Goal: Information Seeking & Learning: Learn about a topic

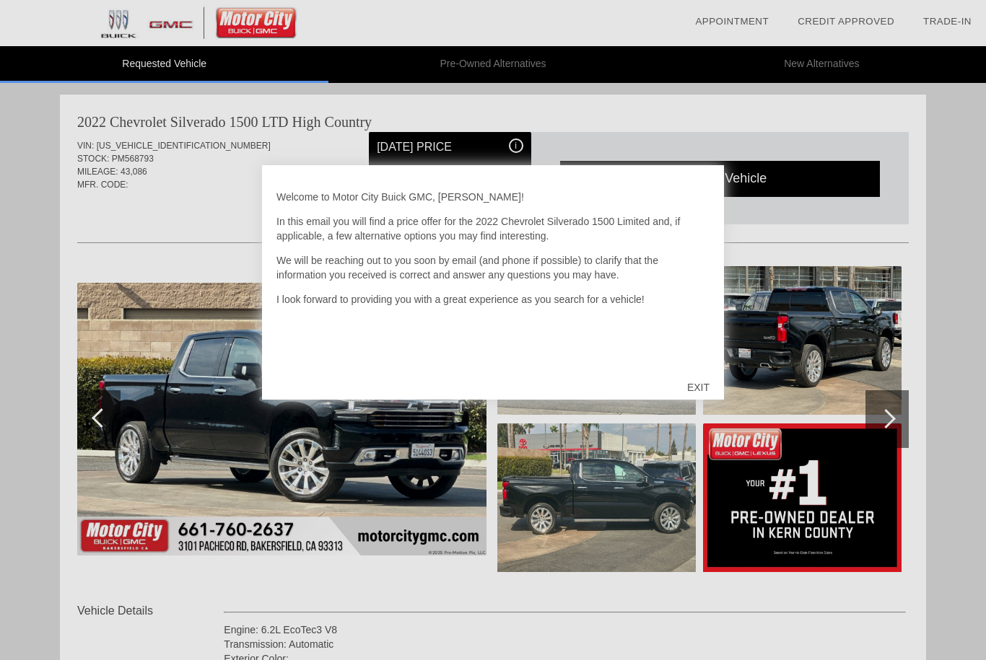
click at [700, 387] on div "EXIT" at bounding box center [697, 387] width 51 height 43
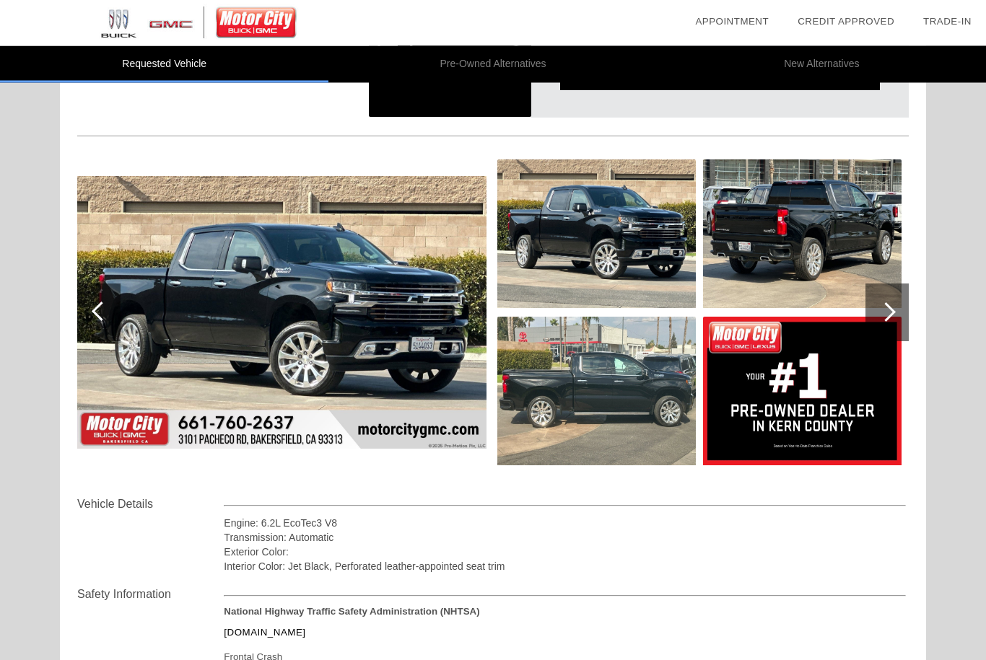
scroll to position [104, 0]
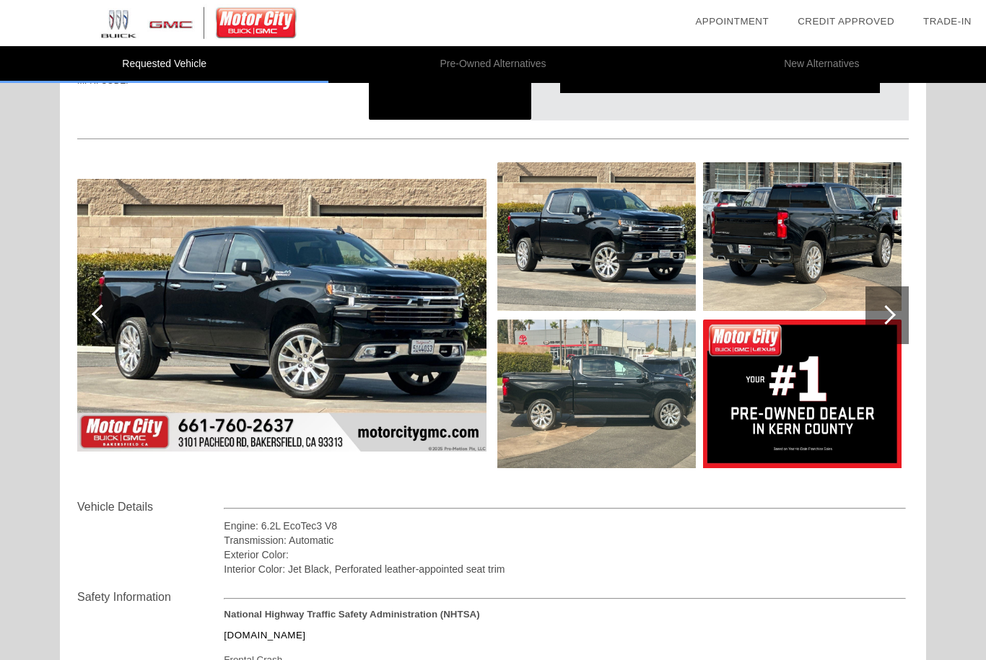
click at [387, 348] on img at bounding box center [281, 315] width 409 height 273
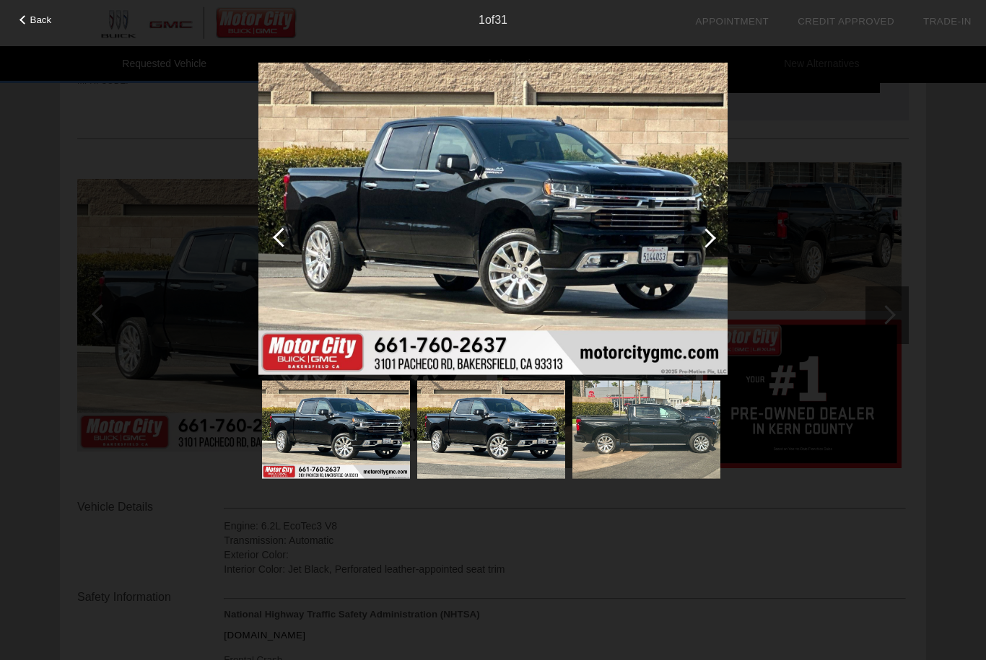
click at [622, 266] on img at bounding box center [492, 218] width 469 height 312
click at [708, 235] on div at bounding box center [705, 237] width 19 height 19
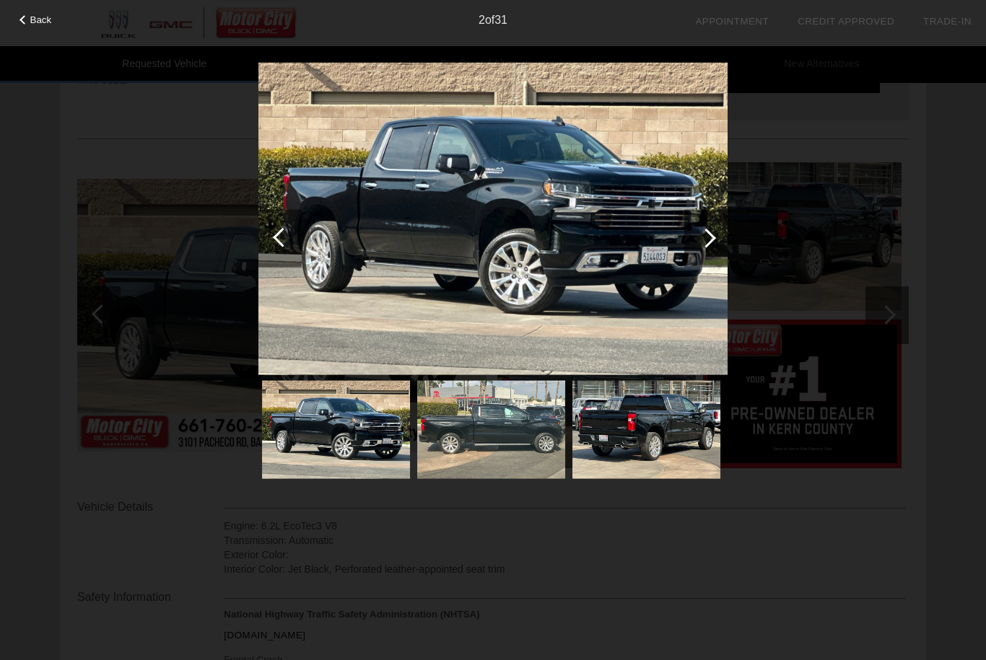
scroll to position [102, 0]
click at [707, 234] on div at bounding box center [705, 237] width 19 height 19
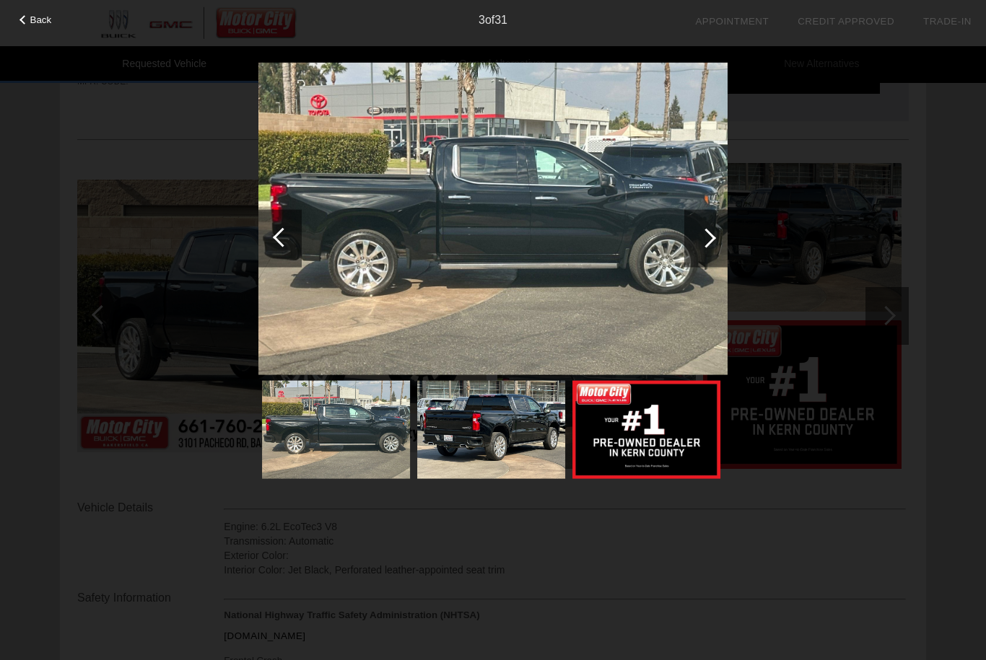
click at [714, 247] on div at bounding box center [705, 238] width 43 height 58
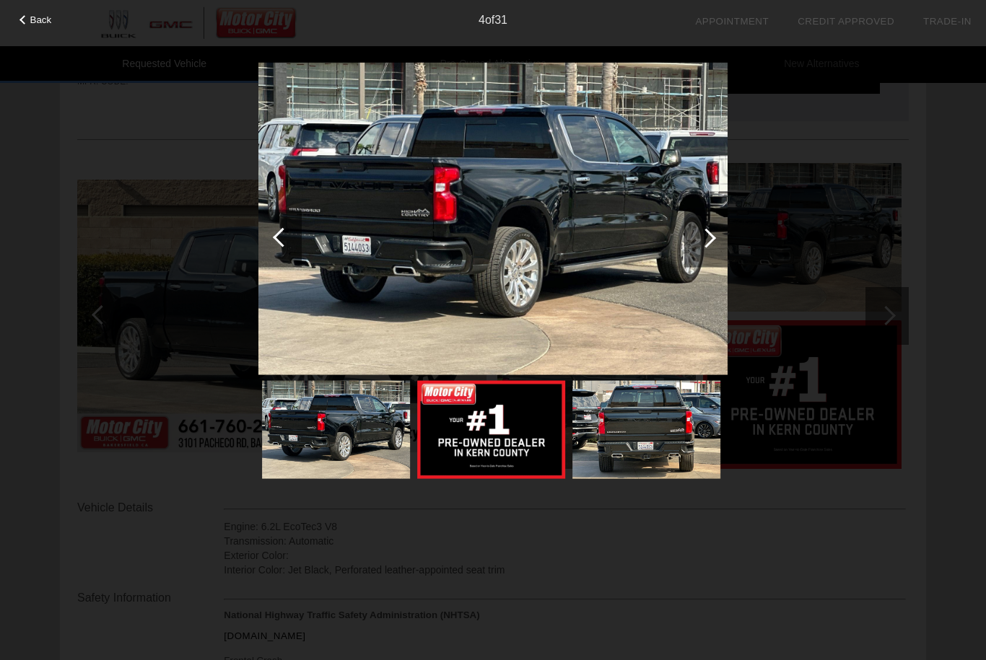
click at [709, 238] on div at bounding box center [705, 237] width 19 height 19
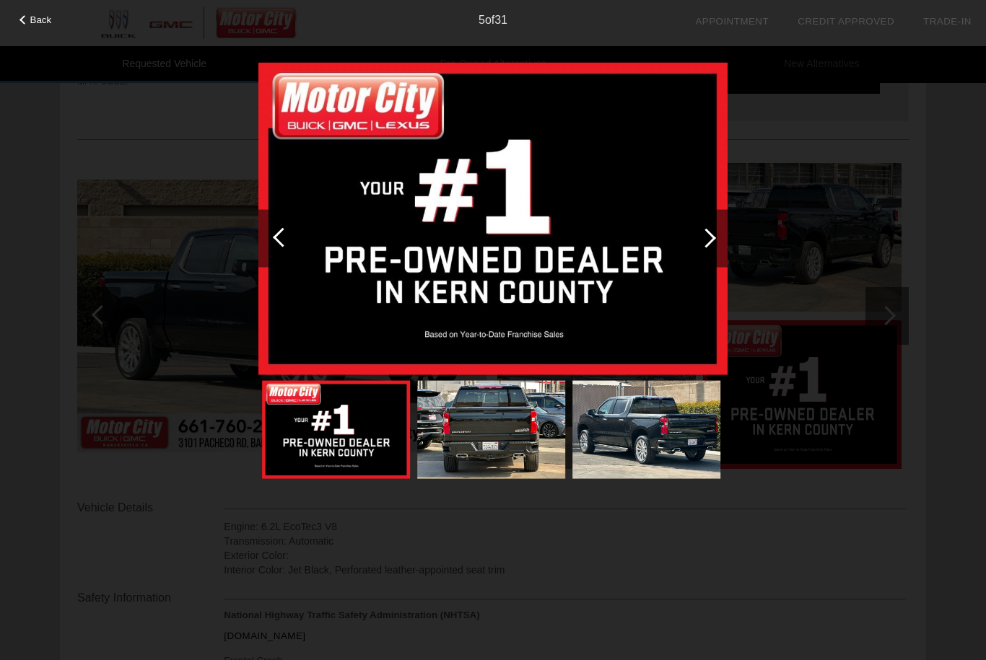
click at [711, 239] on div at bounding box center [705, 237] width 19 height 19
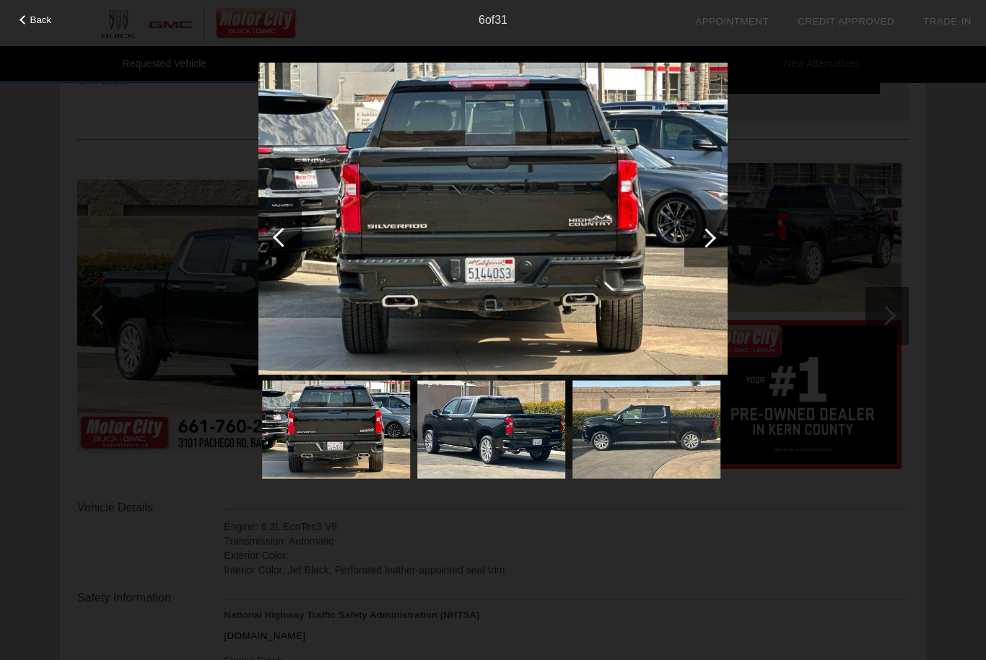
click at [709, 243] on div at bounding box center [705, 237] width 19 height 19
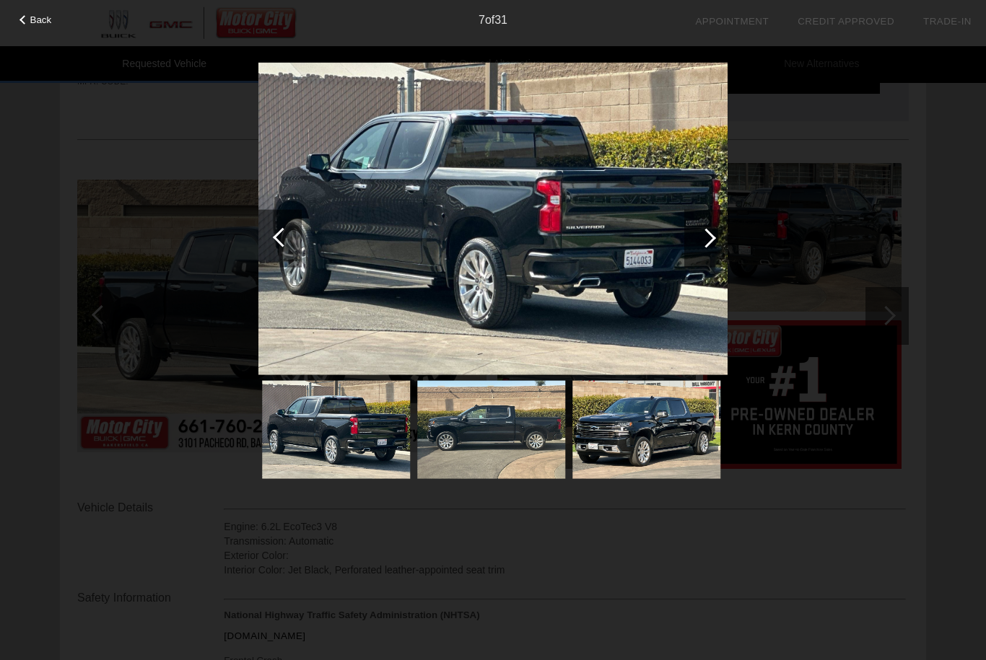
click at [710, 246] on div at bounding box center [705, 238] width 43 height 58
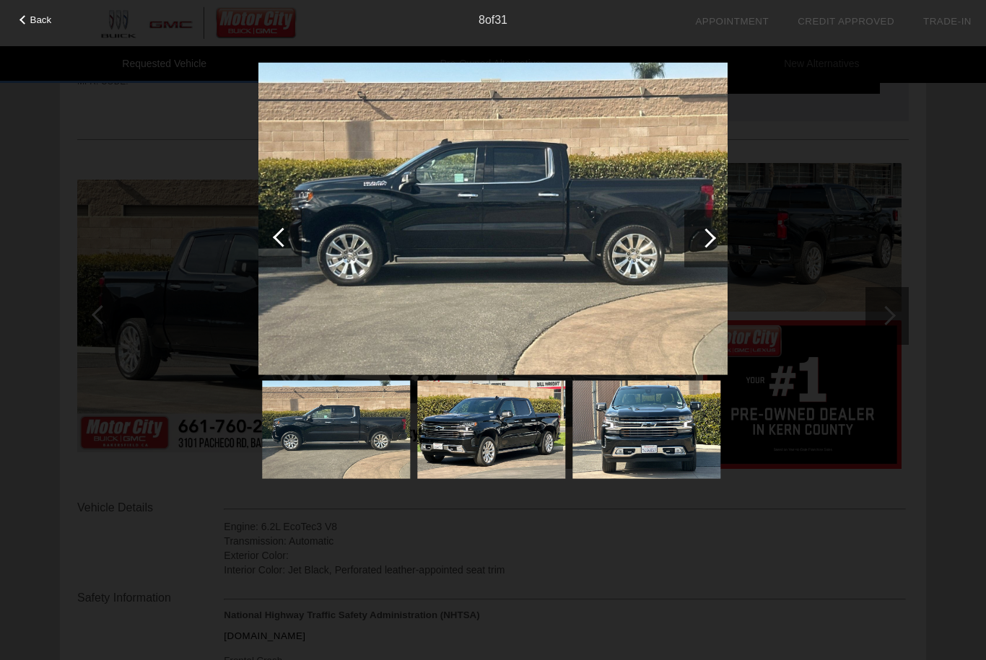
click at [711, 244] on div at bounding box center [705, 238] width 43 height 58
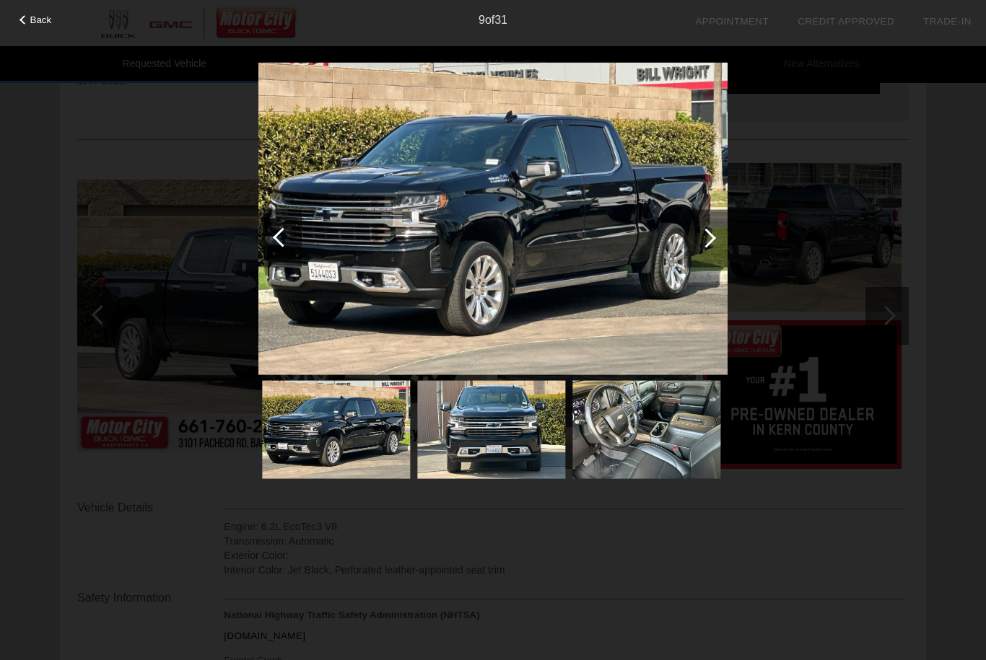
click at [710, 245] on div at bounding box center [705, 238] width 43 height 58
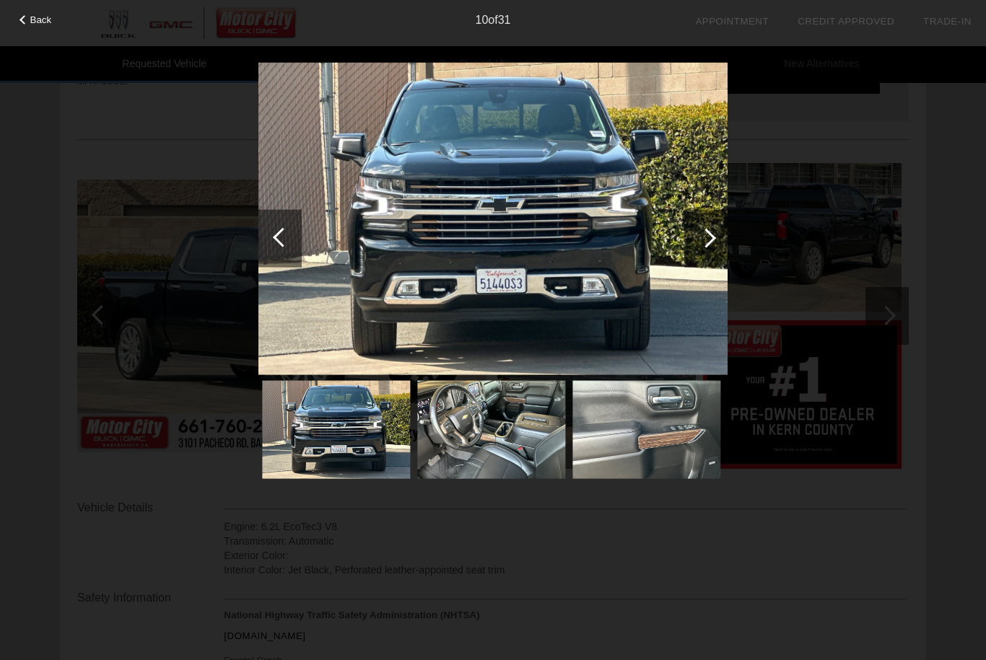
click at [710, 239] on div at bounding box center [705, 237] width 19 height 19
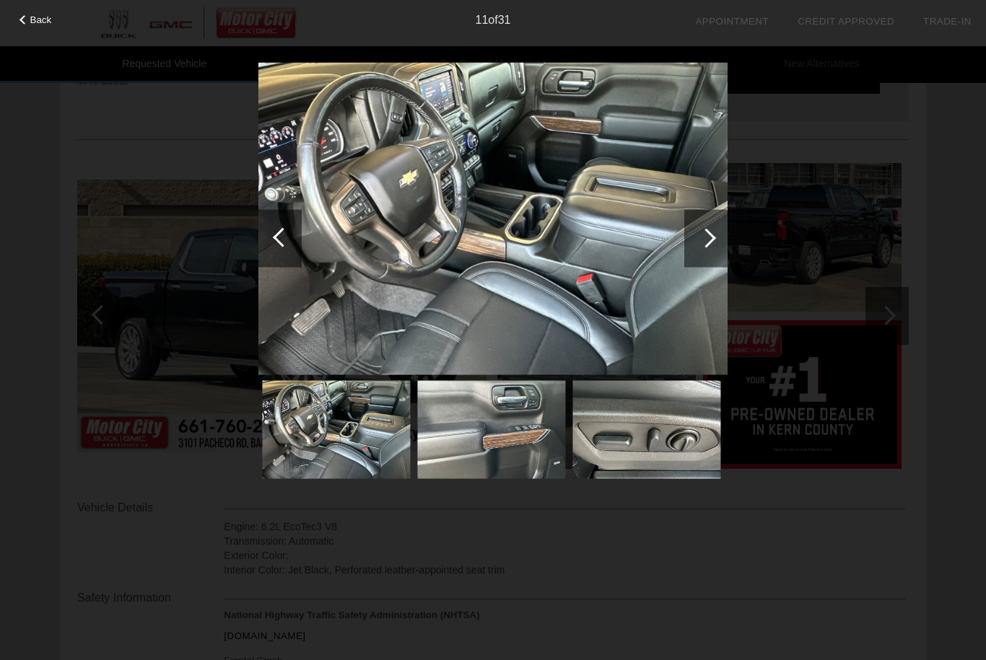
click at [710, 238] on div at bounding box center [705, 237] width 19 height 19
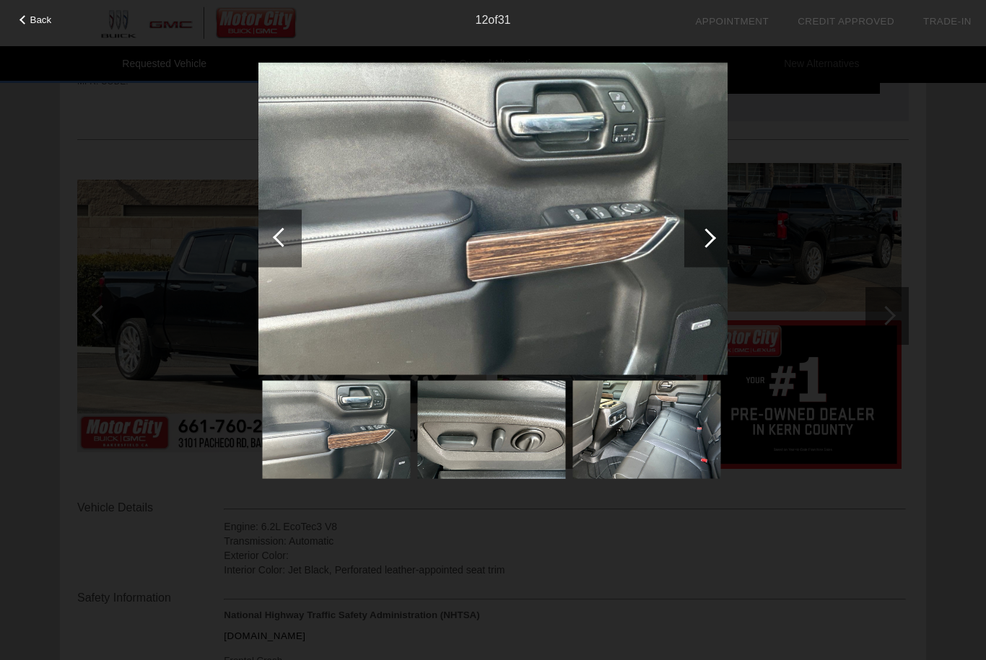
click at [709, 239] on div at bounding box center [705, 237] width 19 height 19
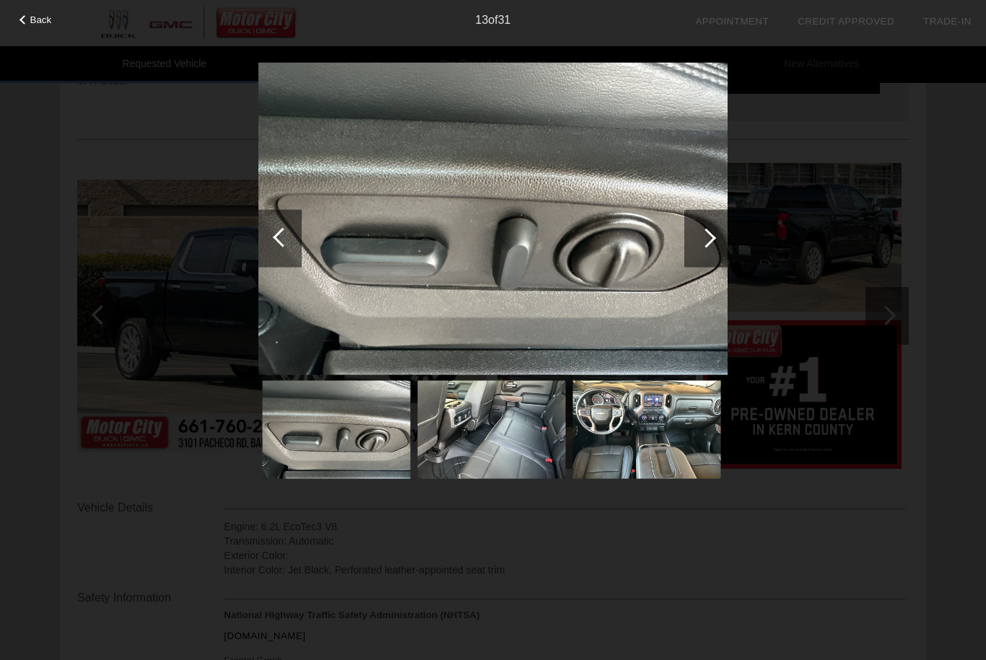
click at [709, 242] on div at bounding box center [705, 237] width 19 height 19
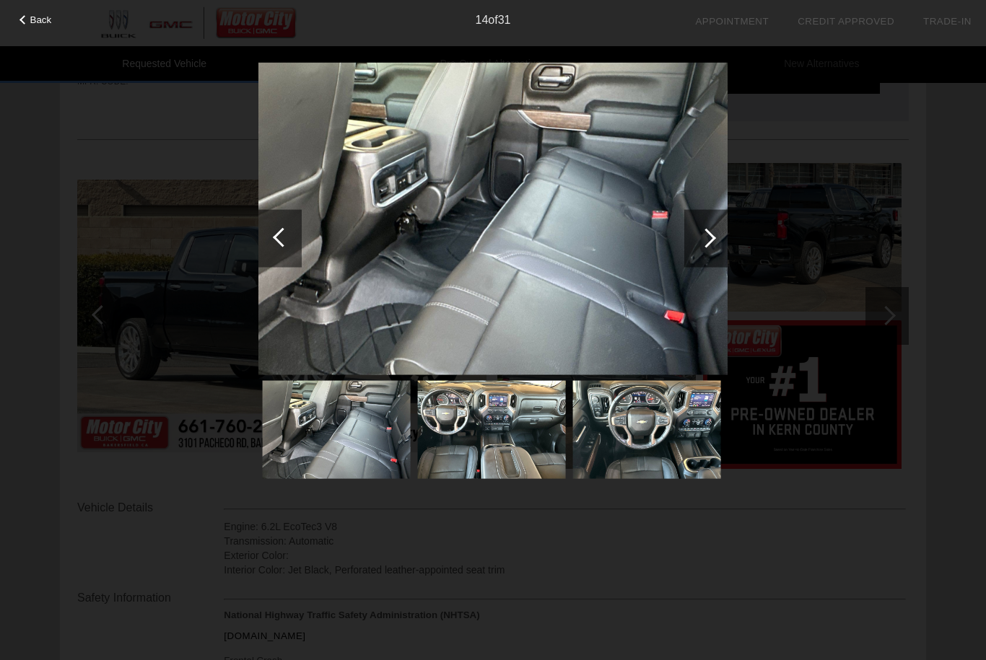
click at [708, 236] on div at bounding box center [705, 237] width 19 height 19
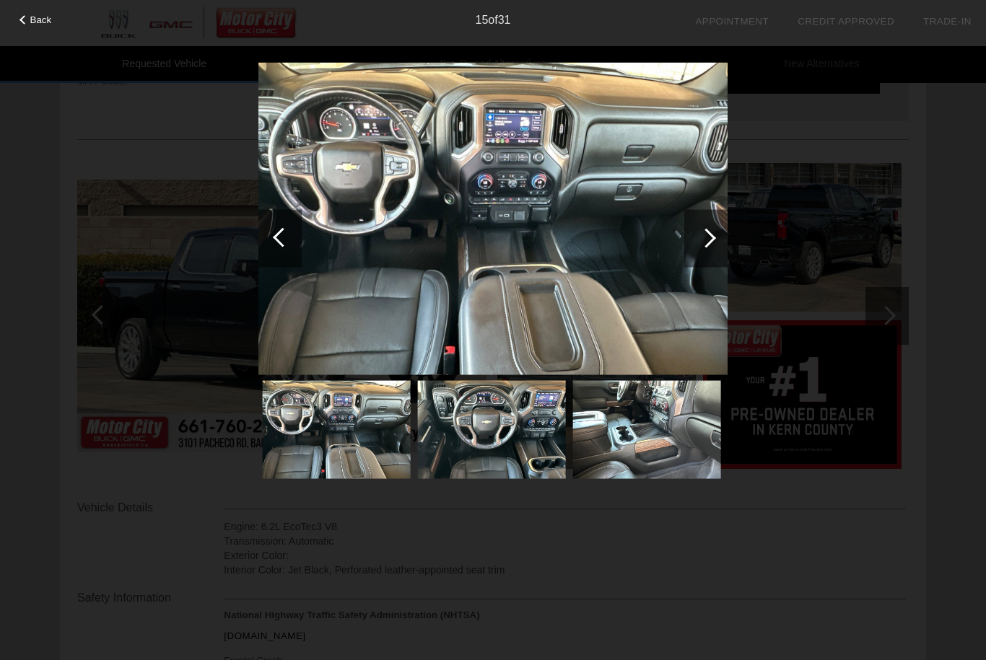
click at [710, 242] on div at bounding box center [705, 237] width 19 height 19
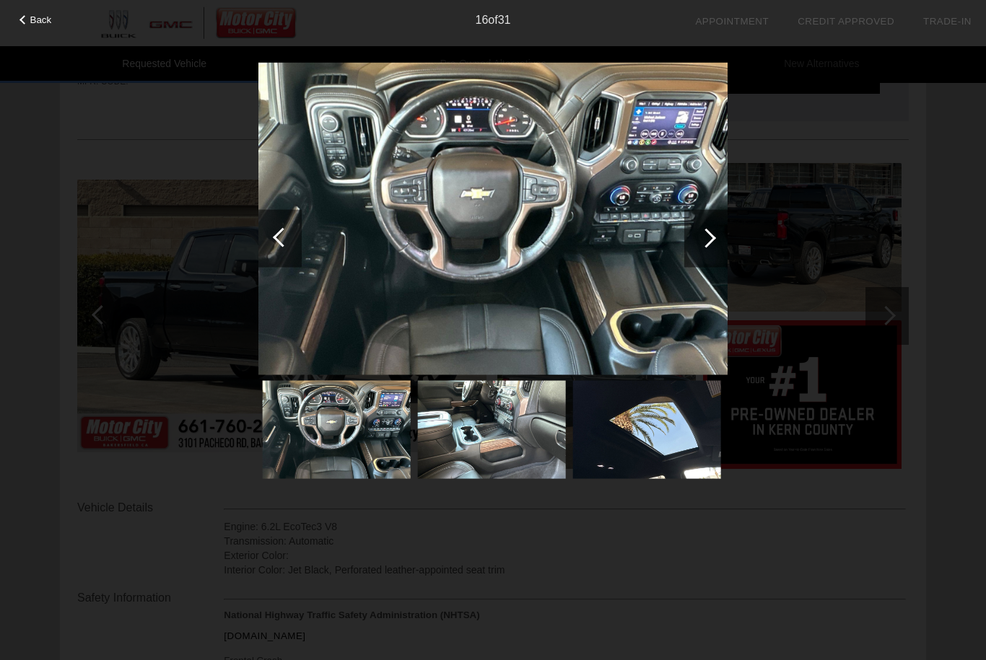
click at [710, 247] on div at bounding box center [705, 238] width 43 height 58
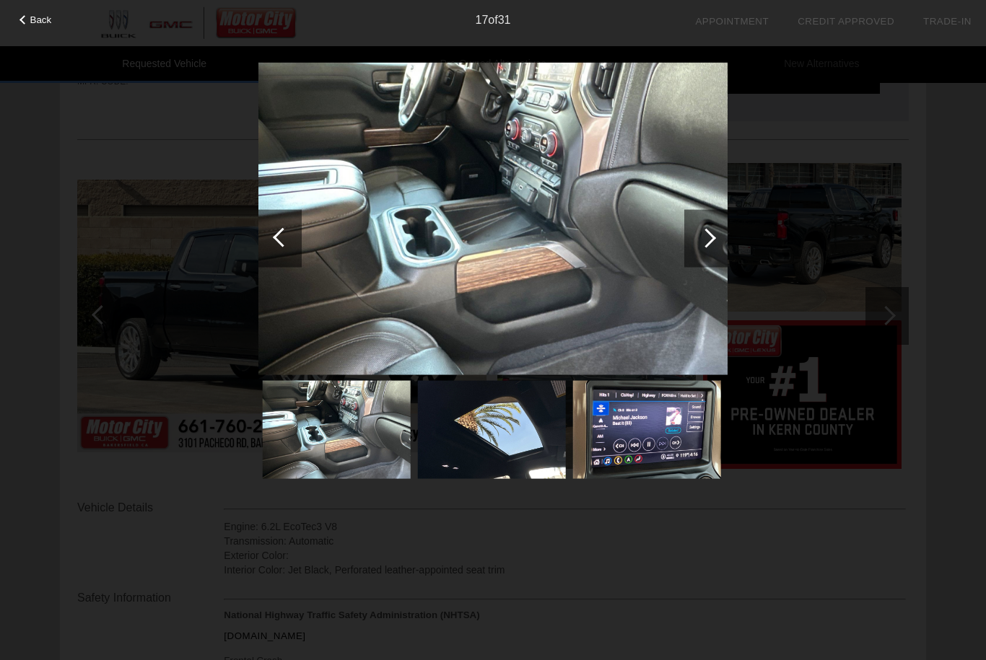
click at [711, 244] on div at bounding box center [705, 238] width 43 height 58
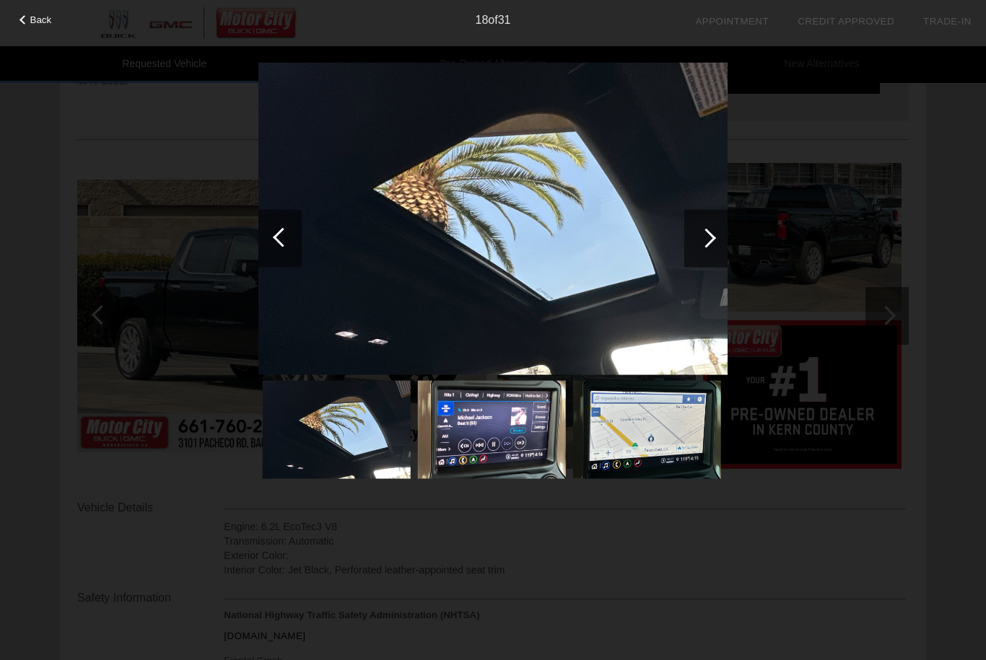
click at [711, 247] on div at bounding box center [705, 238] width 43 height 58
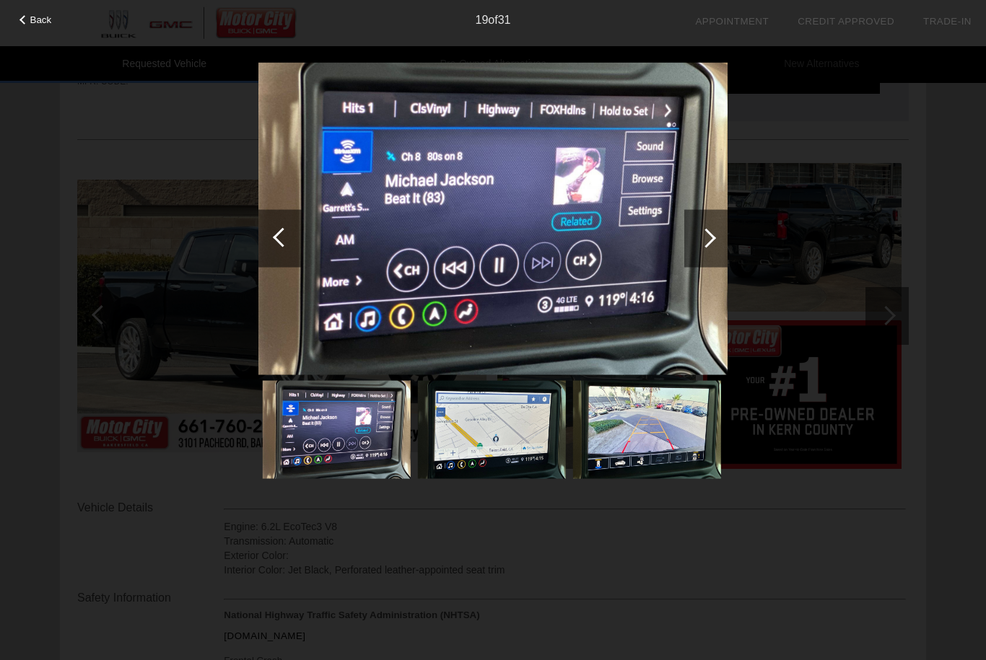
click at [710, 242] on div at bounding box center [705, 237] width 19 height 19
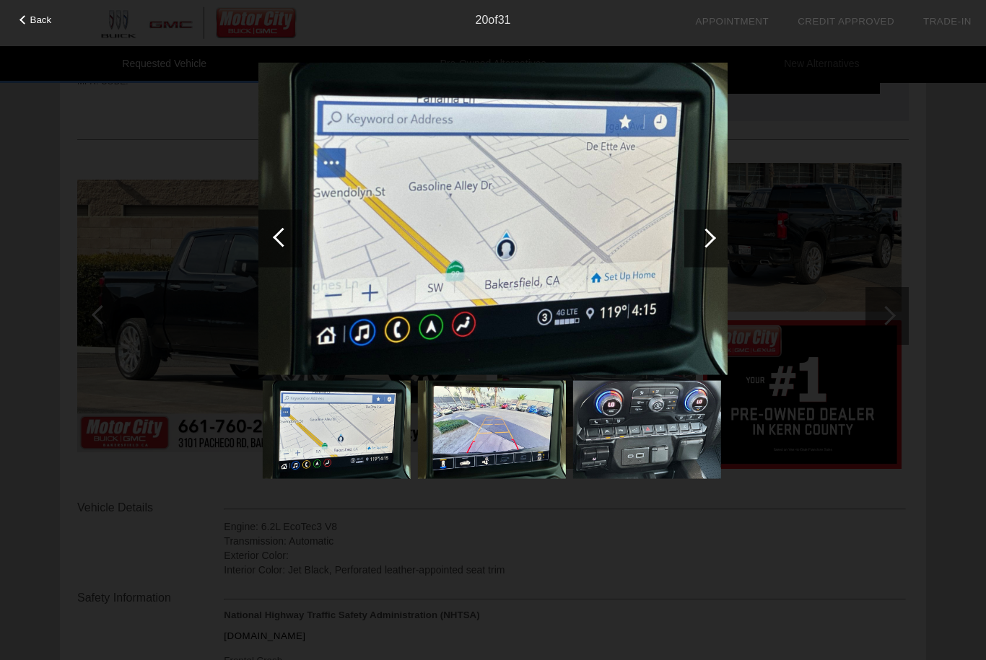
click at [712, 239] on div at bounding box center [705, 237] width 19 height 19
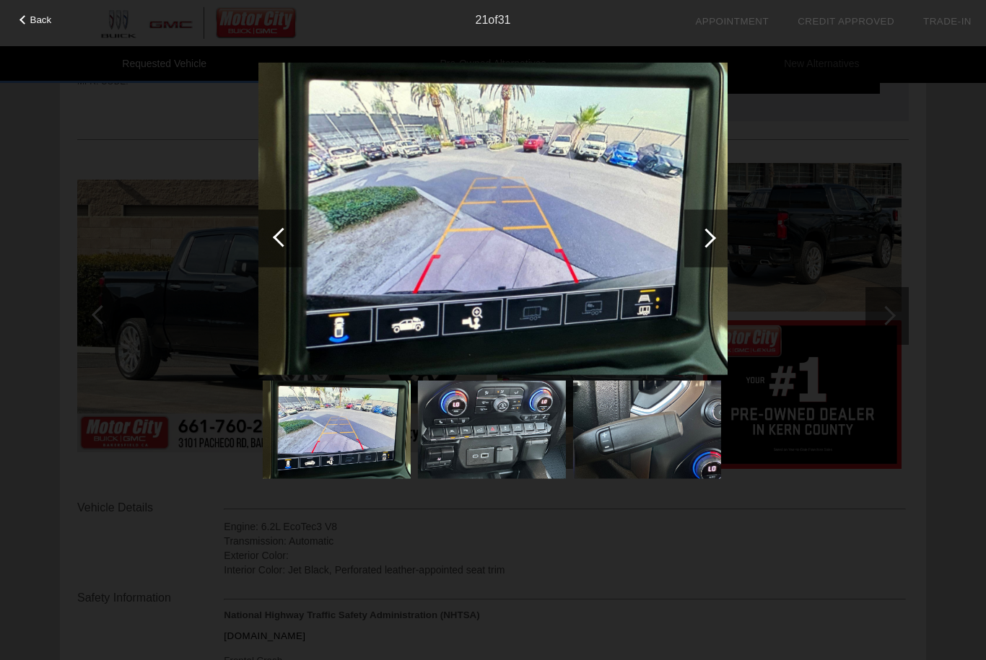
click at [708, 242] on div at bounding box center [705, 237] width 19 height 19
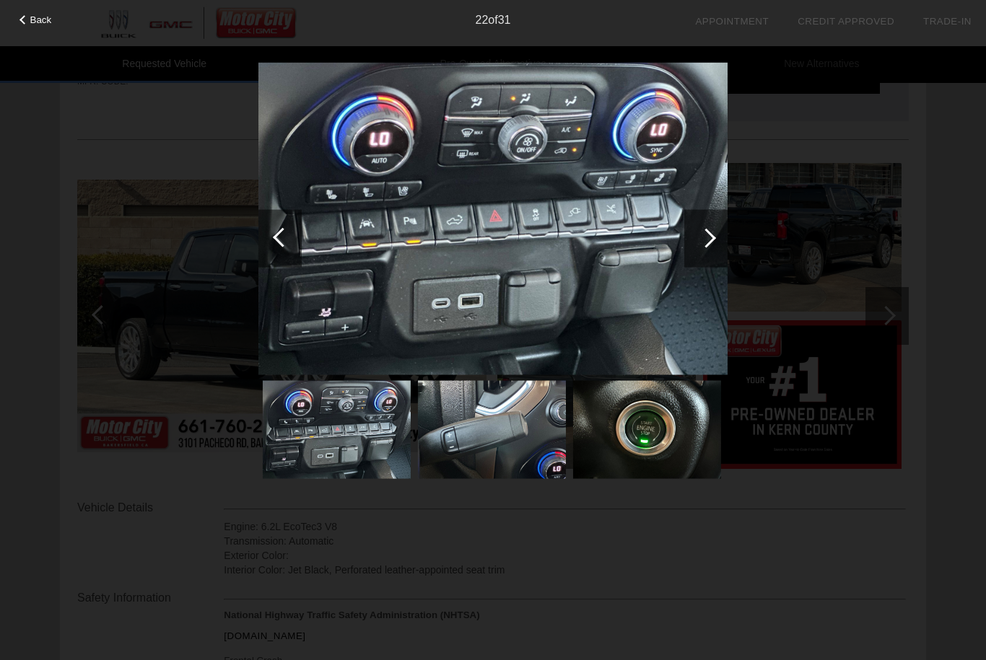
click at [712, 243] on div at bounding box center [705, 238] width 43 height 58
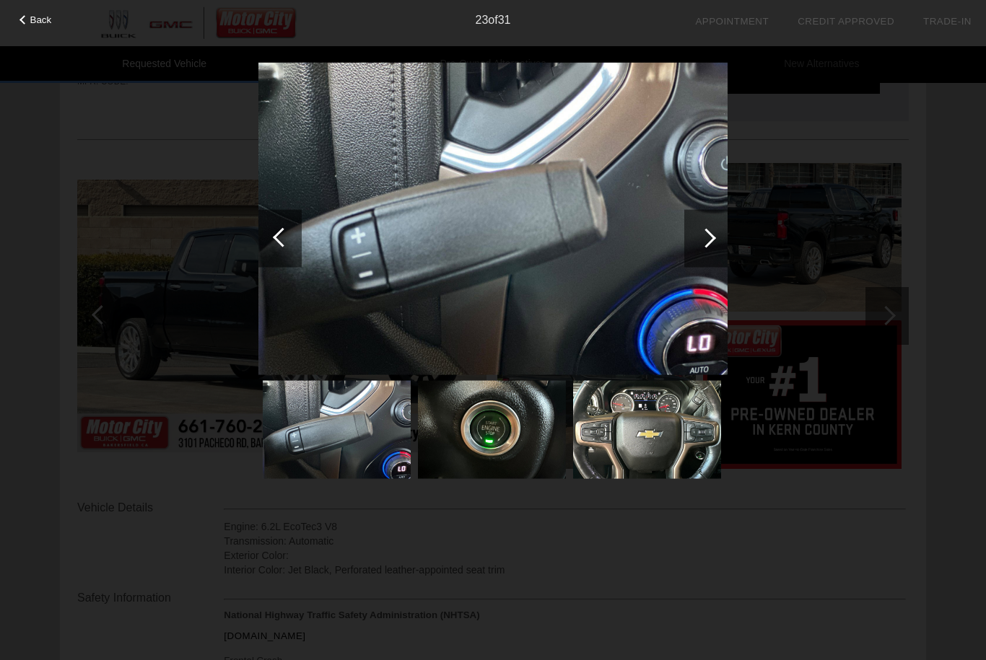
click at [714, 242] on div at bounding box center [705, 238] width 43 height 58
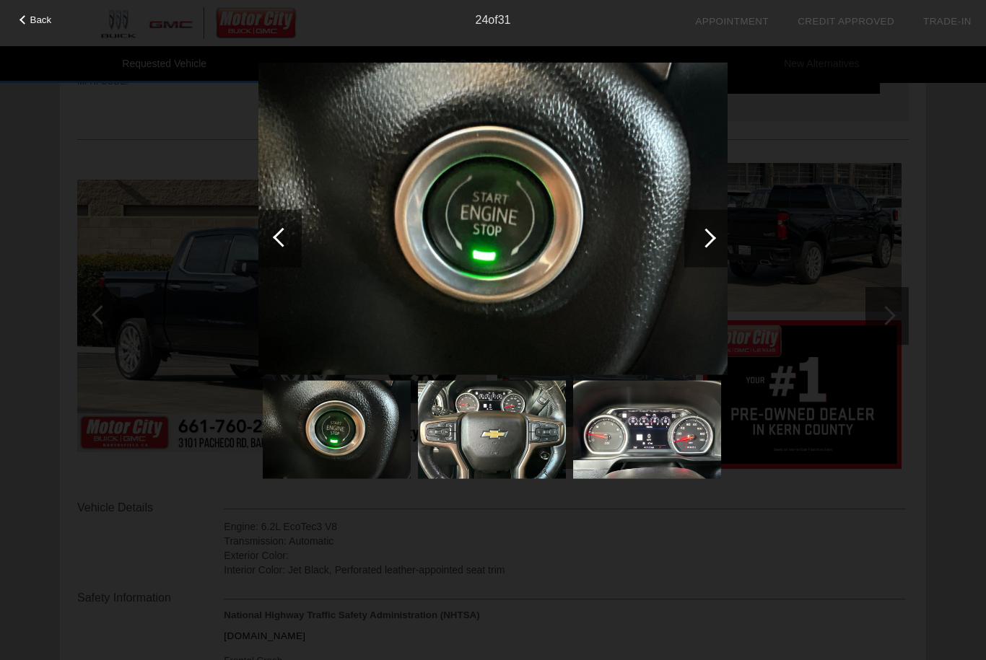
click at [711, 243] on div at bounding box center [705, 238] width 43 height 58
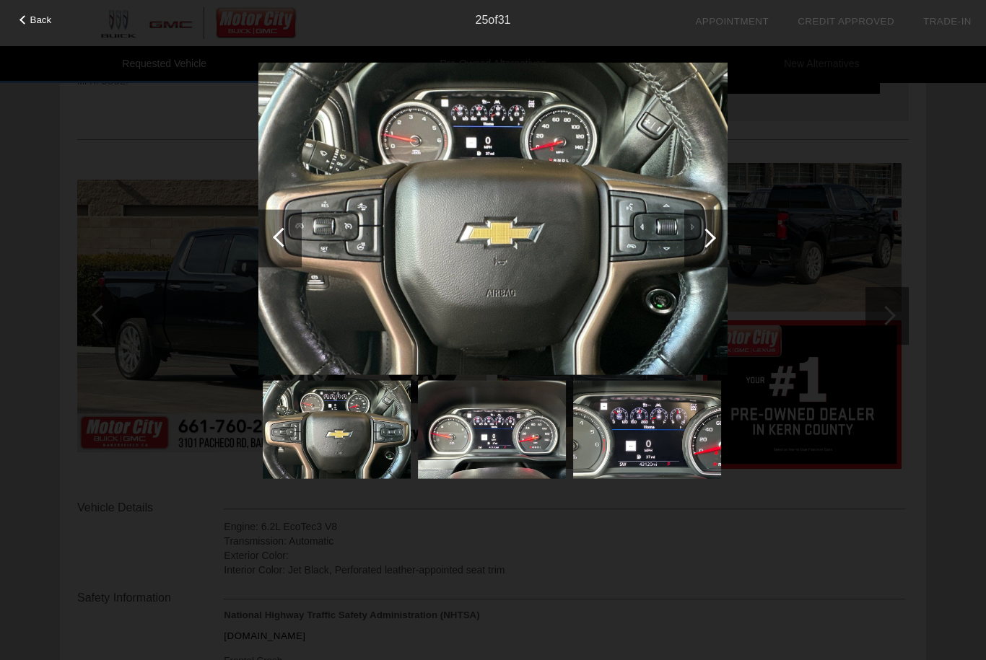
click at [710, 239] on div at bounding box center [705, 237] width 19 height 19
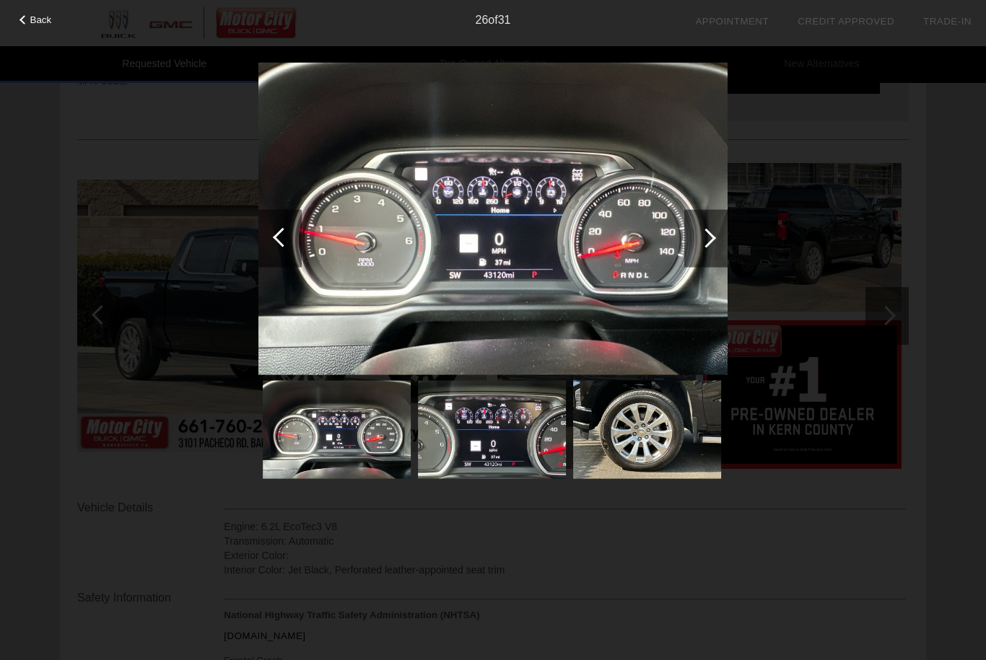
click at [711, 238] on div at bounding box center [705, 237] width 19 height 19
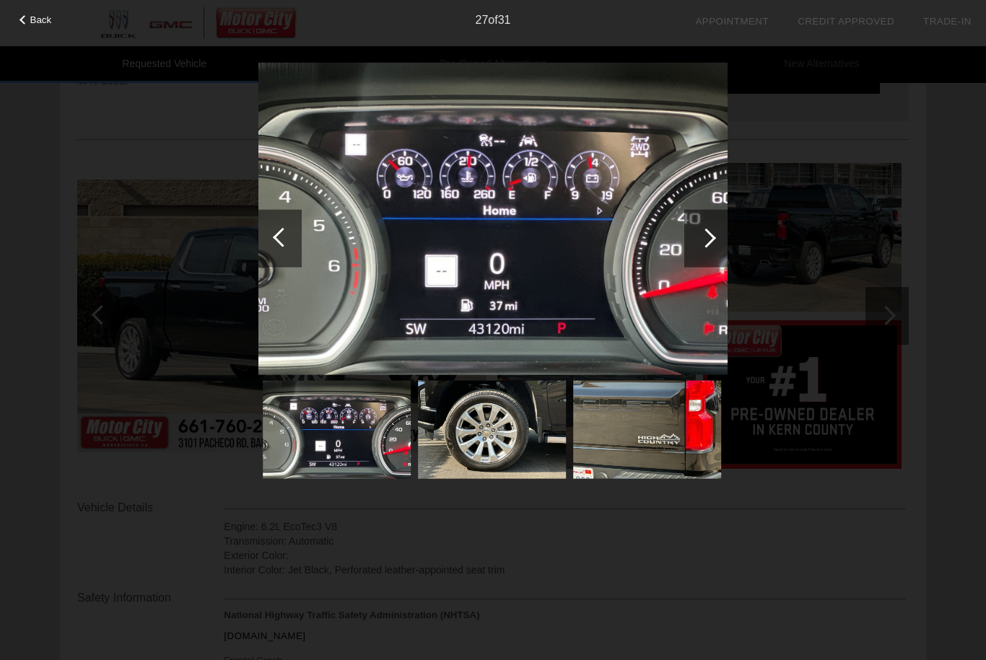
click at [714, 244] on div at bounding box center [705, 238] width 43 height 58
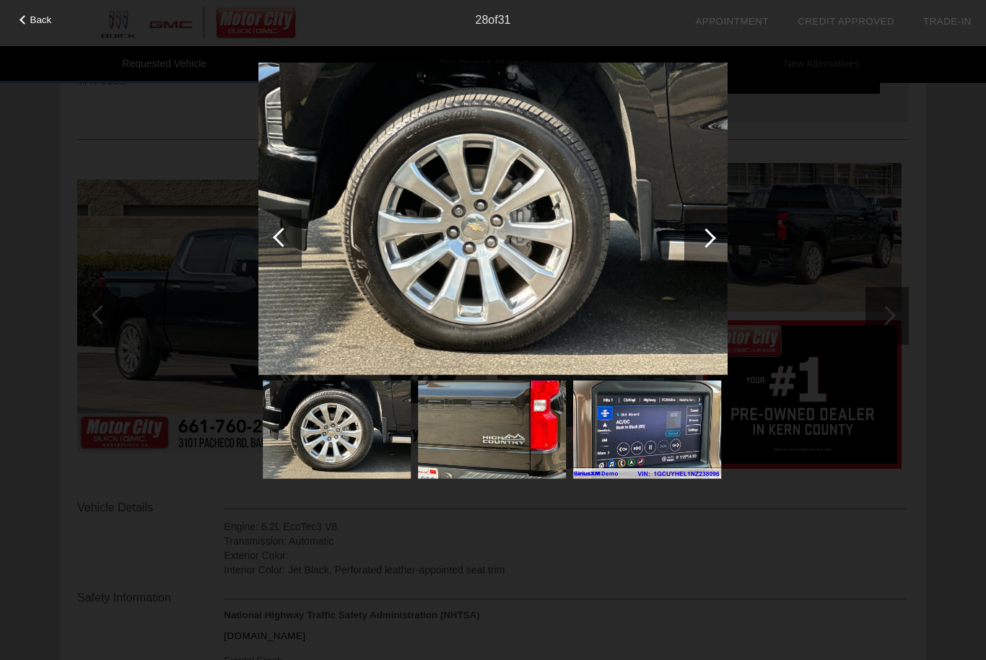
click at [709, 242] on div at bounding box center [705, 237] width 19 height 19
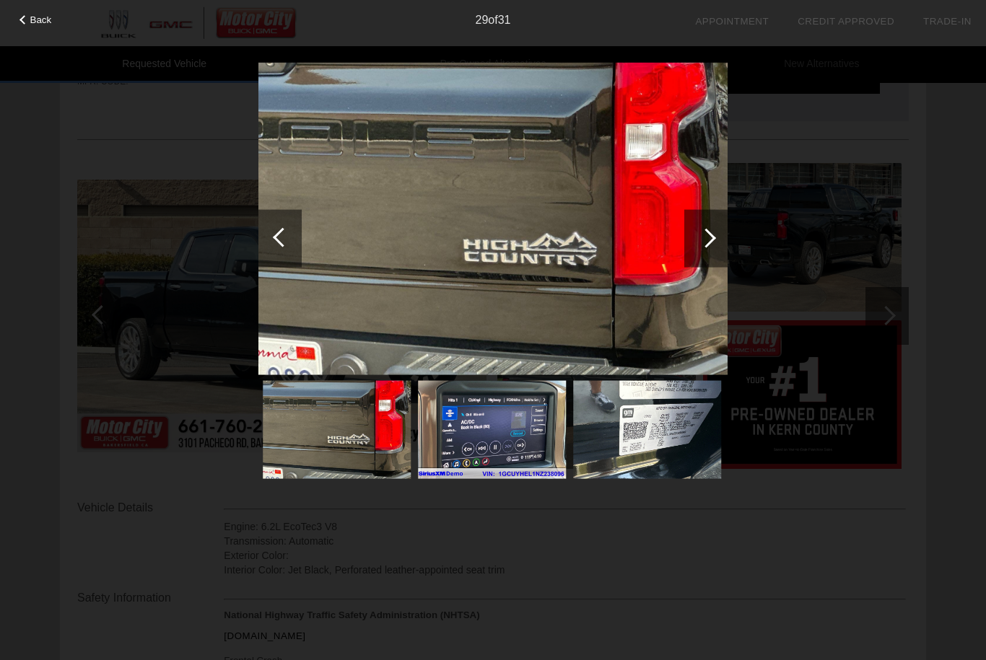
click at [710, 238] on div at bounding box center [705, 237] width 19 height 19
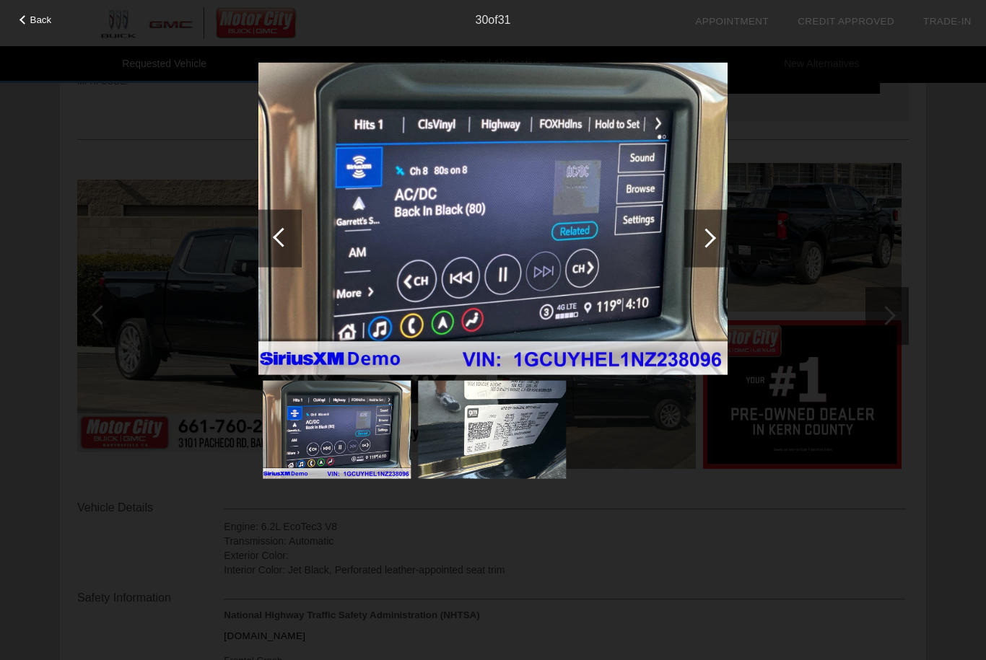
click at [710, 242] on div at bounding box center [705, 237] width 19 height 19
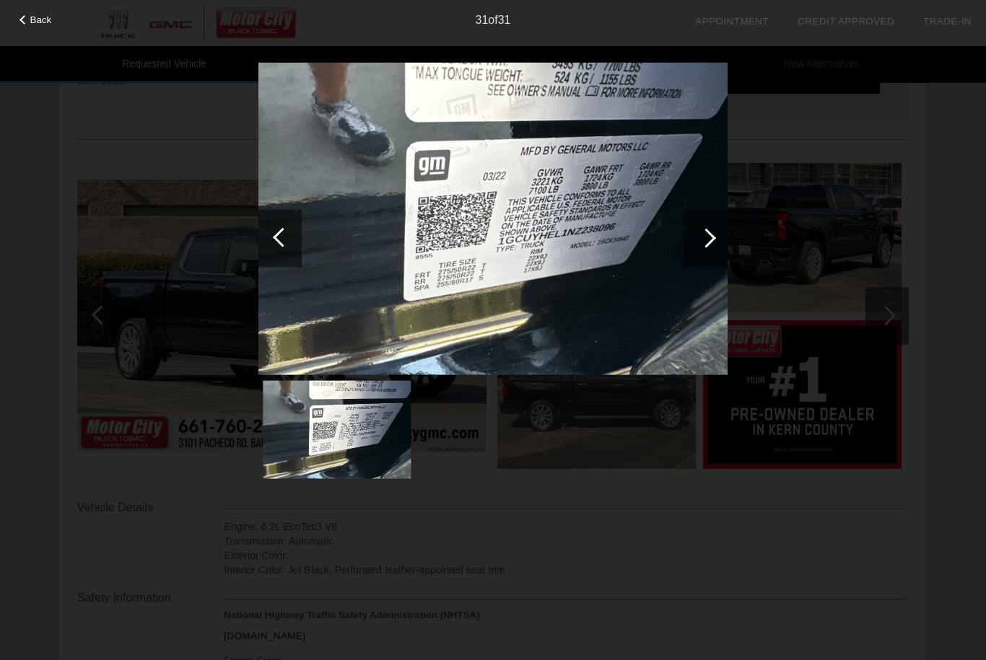
click at [711, 240] on div at bounding box center [705, 237] width 19 height 19
click at [709, 239] on div at bounding box center [705, 237] width 19 height 19
click at [711, 237] on div at bounding box center [705, 237] width 19 height 19
click at [711, 239] on div at bounding box center [705, 237] width 19 height 19
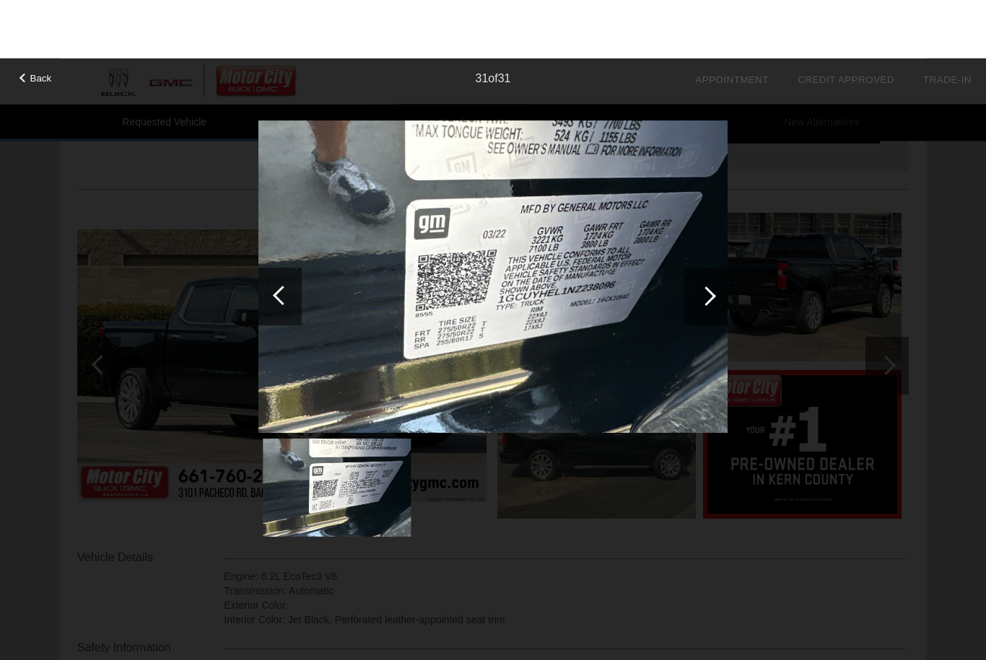
scroll to position [0, 0]
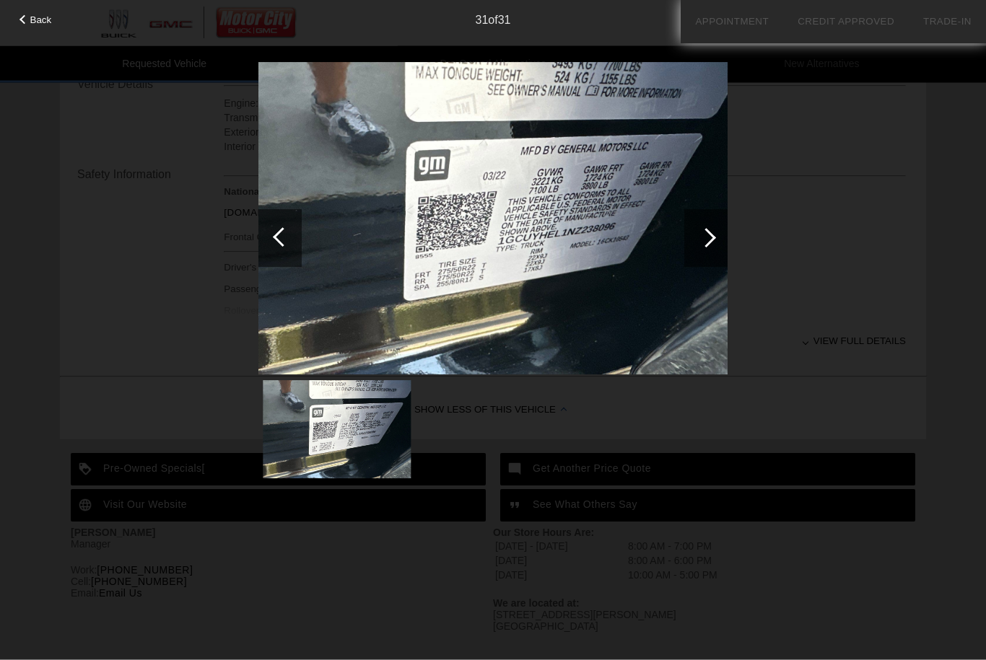
click at [25, 22] on div "Back" at bounding box center [36, 17] width 72 height 7
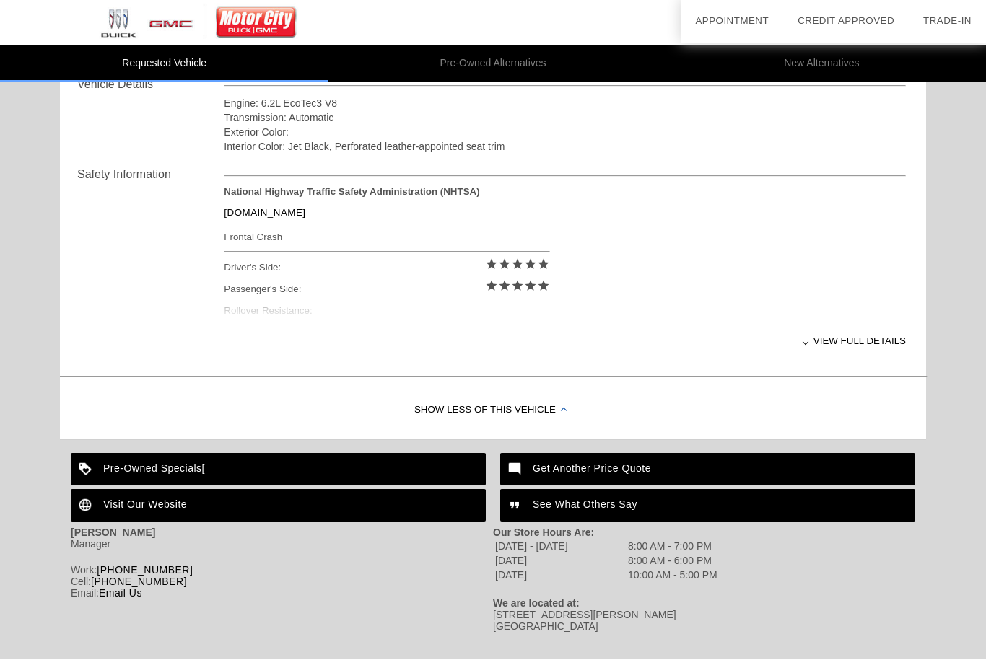
click at [815, 354] on div "View full details" at bounding box center [565, 341] width 682 height 35
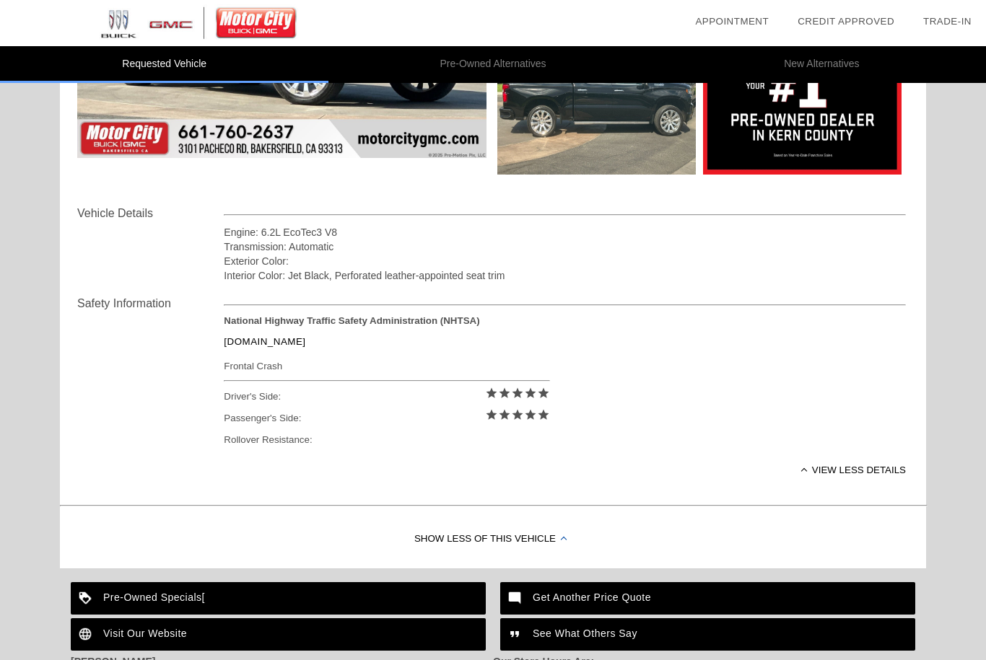
scroll to position [397, 0]
click at [552, 546] on div "Show Less of this Vehicle" at bounding box center [493, 541] width 866 height 58
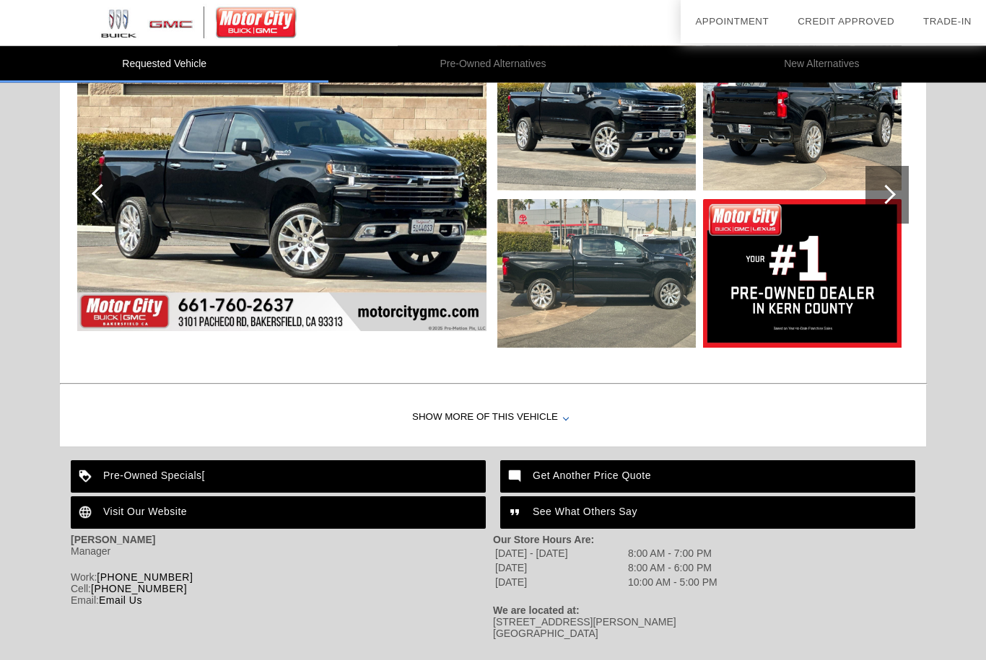
scroll to position [224, 0]
click at [587, 515] on div "See What Others Say" at bounding box center [707, 513] width 415 height 32
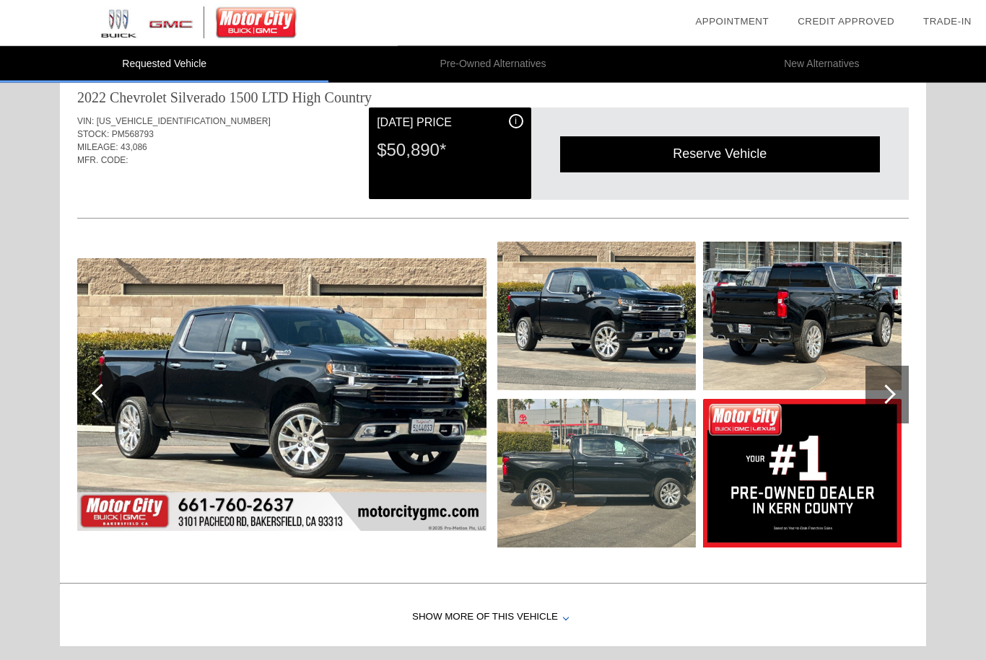
scroll to position [0, 0]
